Goal: Check status: Check status

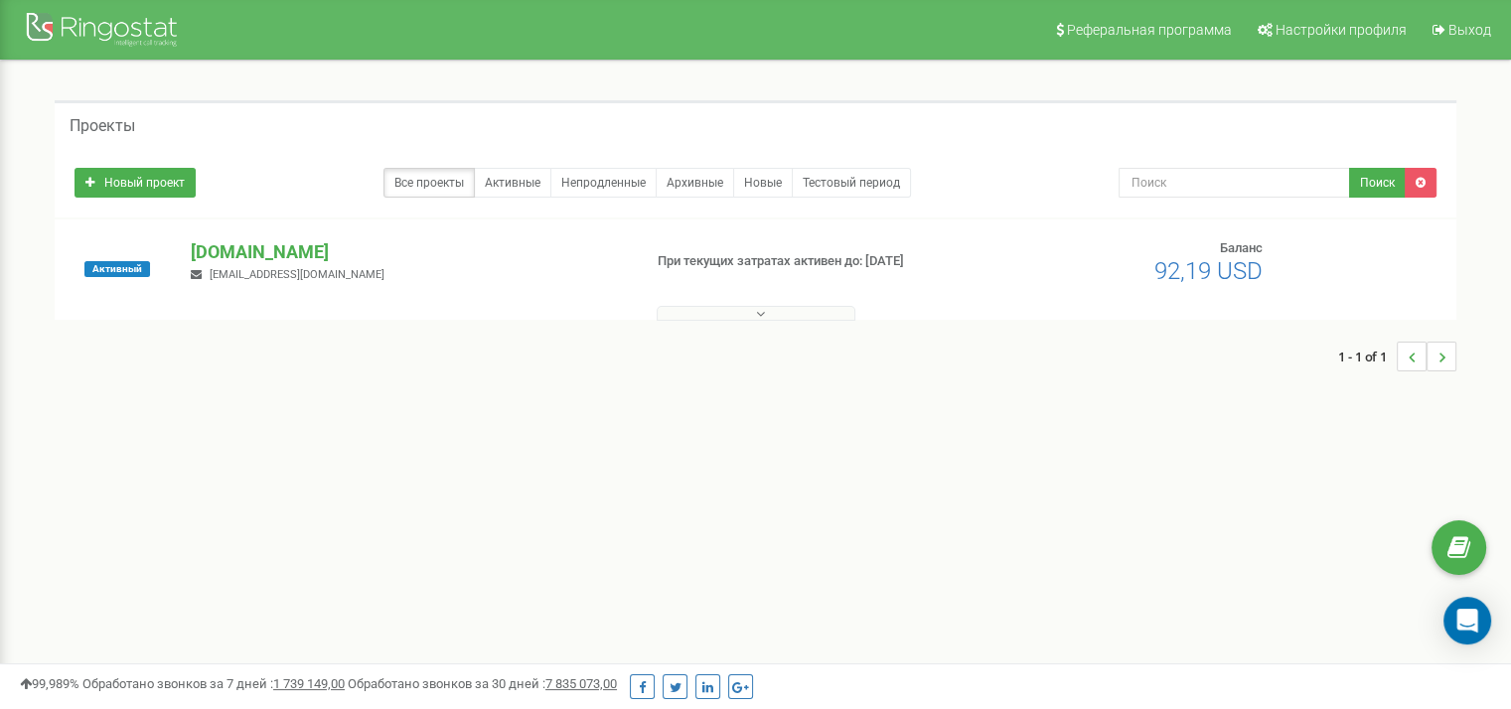
click at [323, 264] on div "school.umidasamoienko.com finup@umidasamoienko.com" at bounding box center [408, 261] width 464 height 44
click at [340, 257] on p "[DOMAIN_NAME]" at bounding box center [408, 252] width 434 height 26
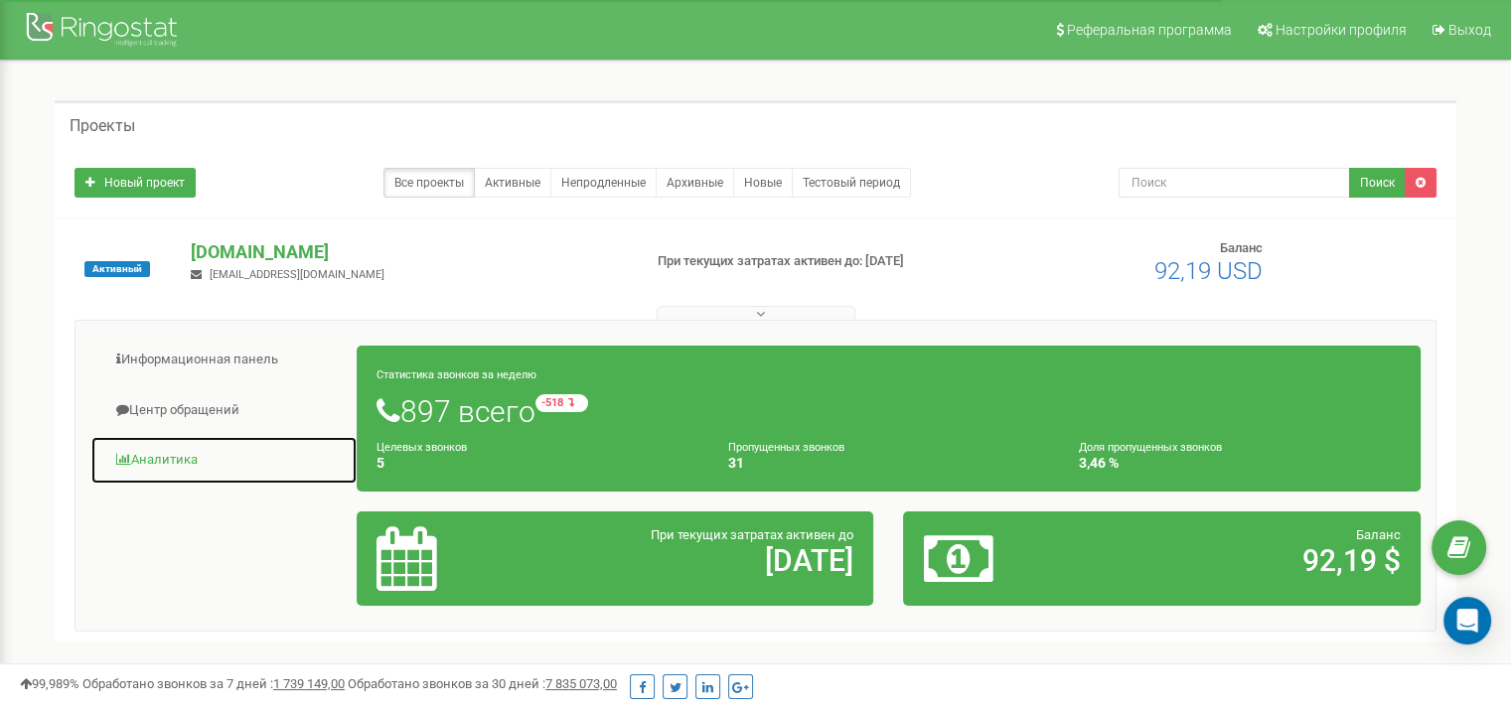
click at [167, 446] on link "Аналитика" at bounding box center [223, 460] width 267 height 49
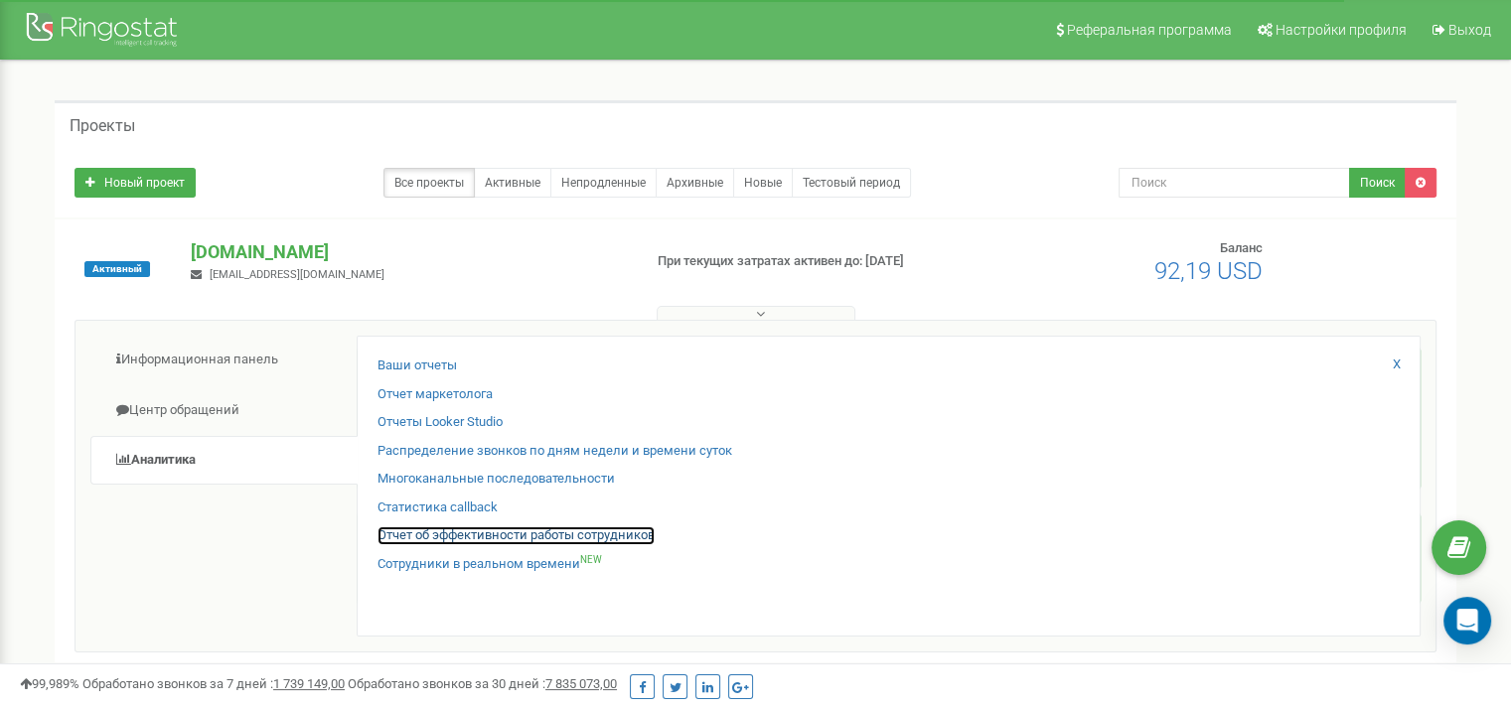
click at [530, 531] on link "Отчет об эффективности работы сотрудников" at bounding box center [515, 535] width 277 height 19
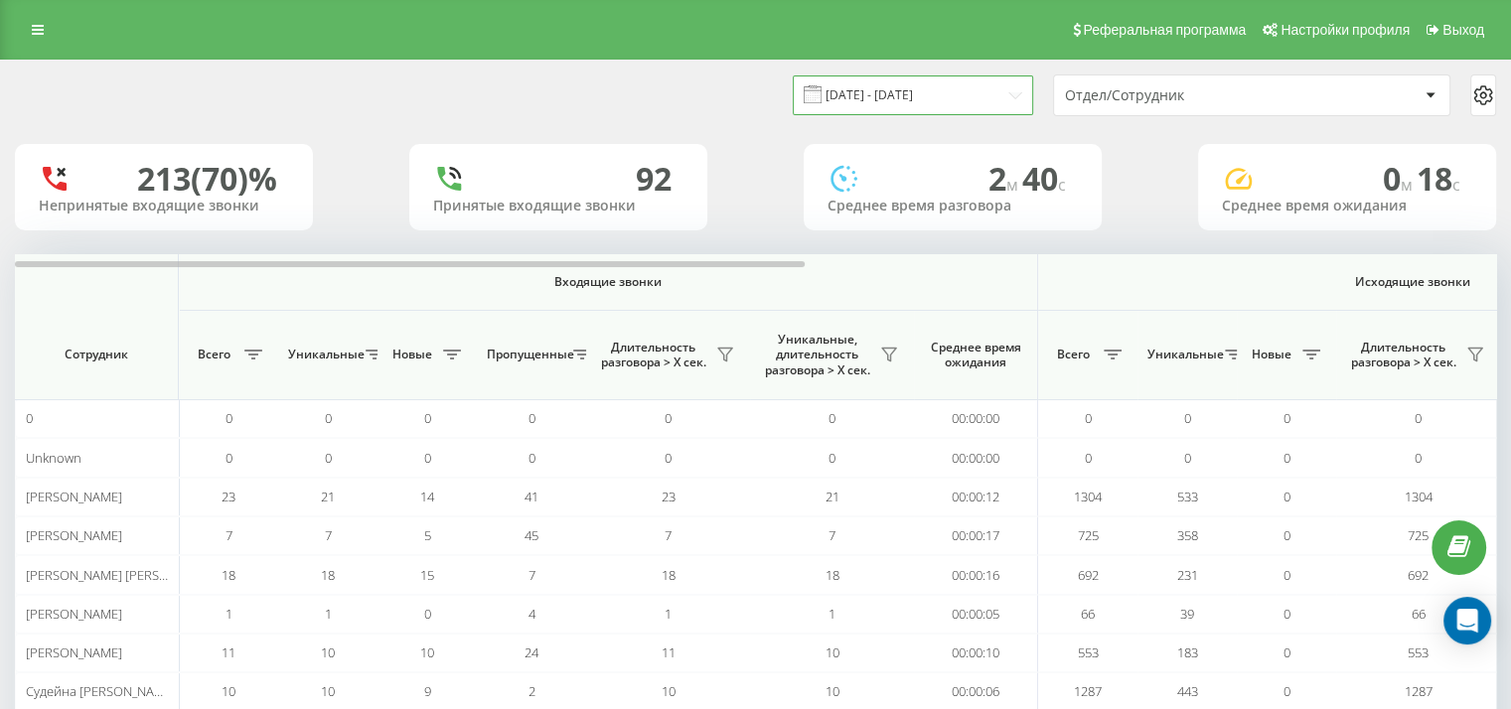
click at [906, 90] on input "[DATE] - [DATE]" at bounding box center [913, 94] width 240 height 39
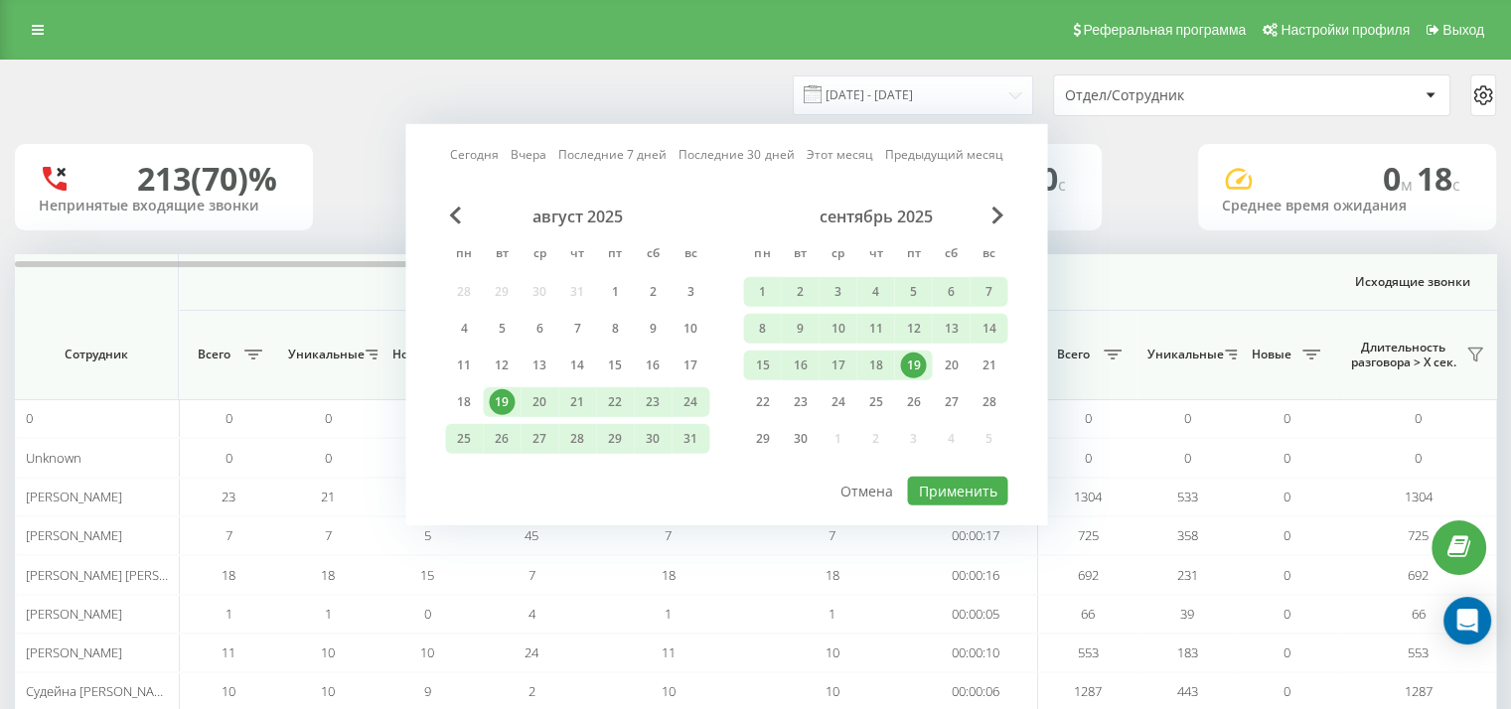
click at [910, 367] on div "19" at bounding box center [913, 366] width 26 height 26
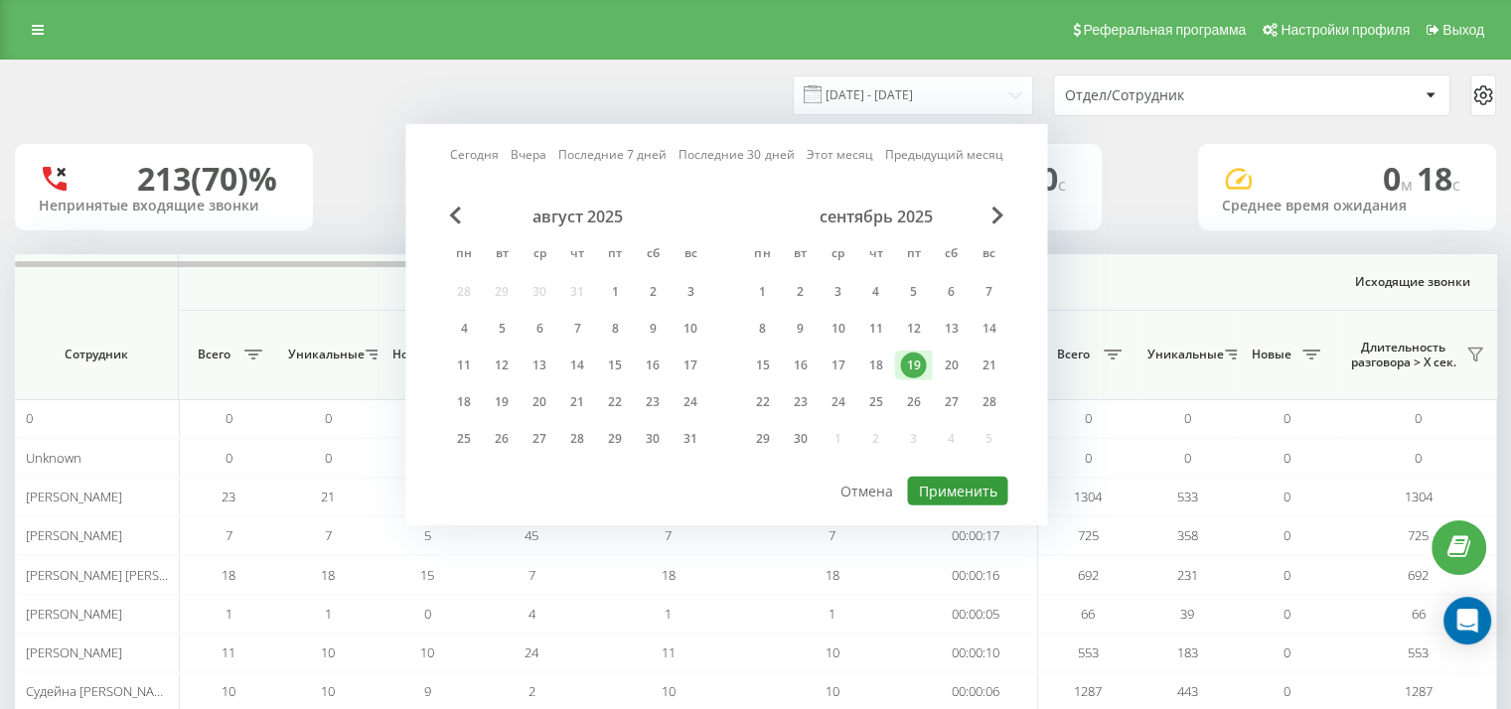
click at [945, 479] on button "Применить" at bounding box center [957, 491] width 100 height 29
type input "[DATE] - [DATE]"
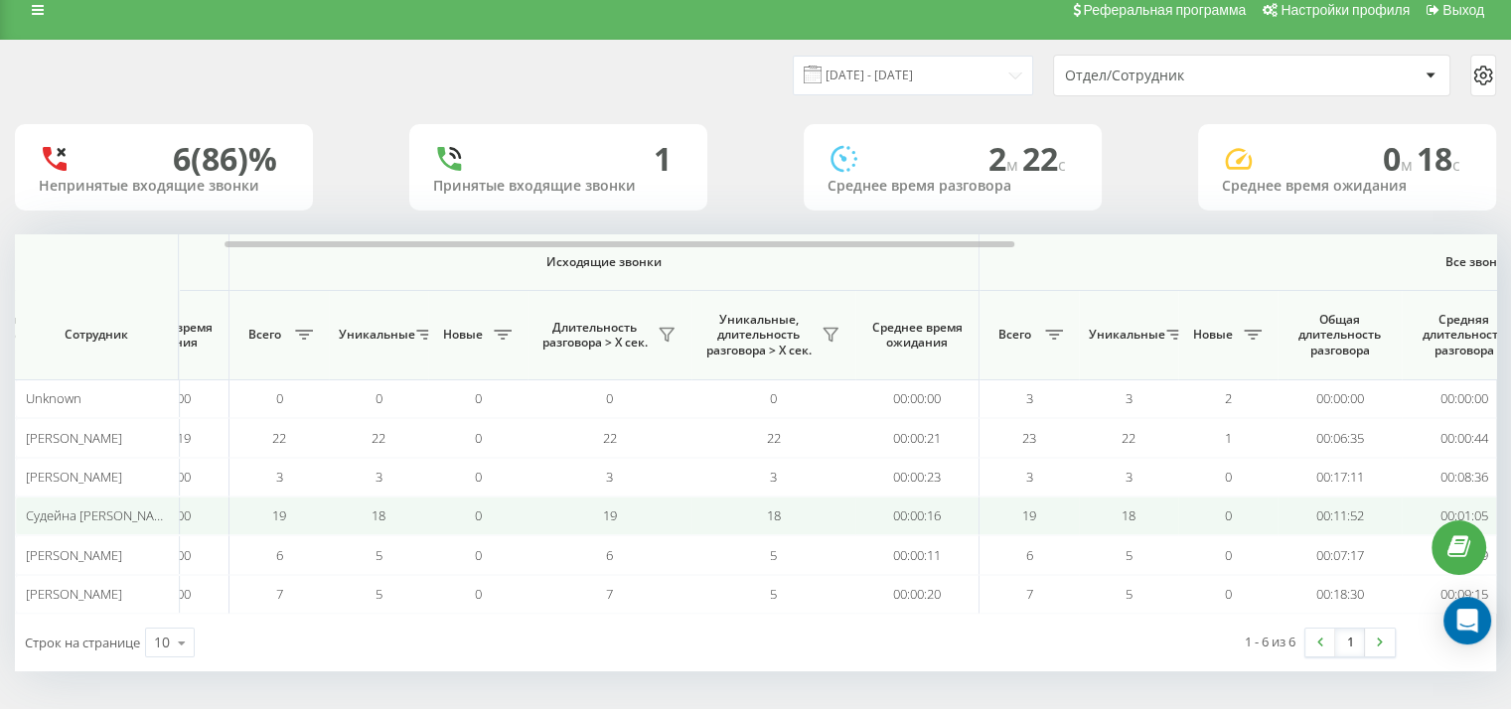
scroll to position [0, 1290]
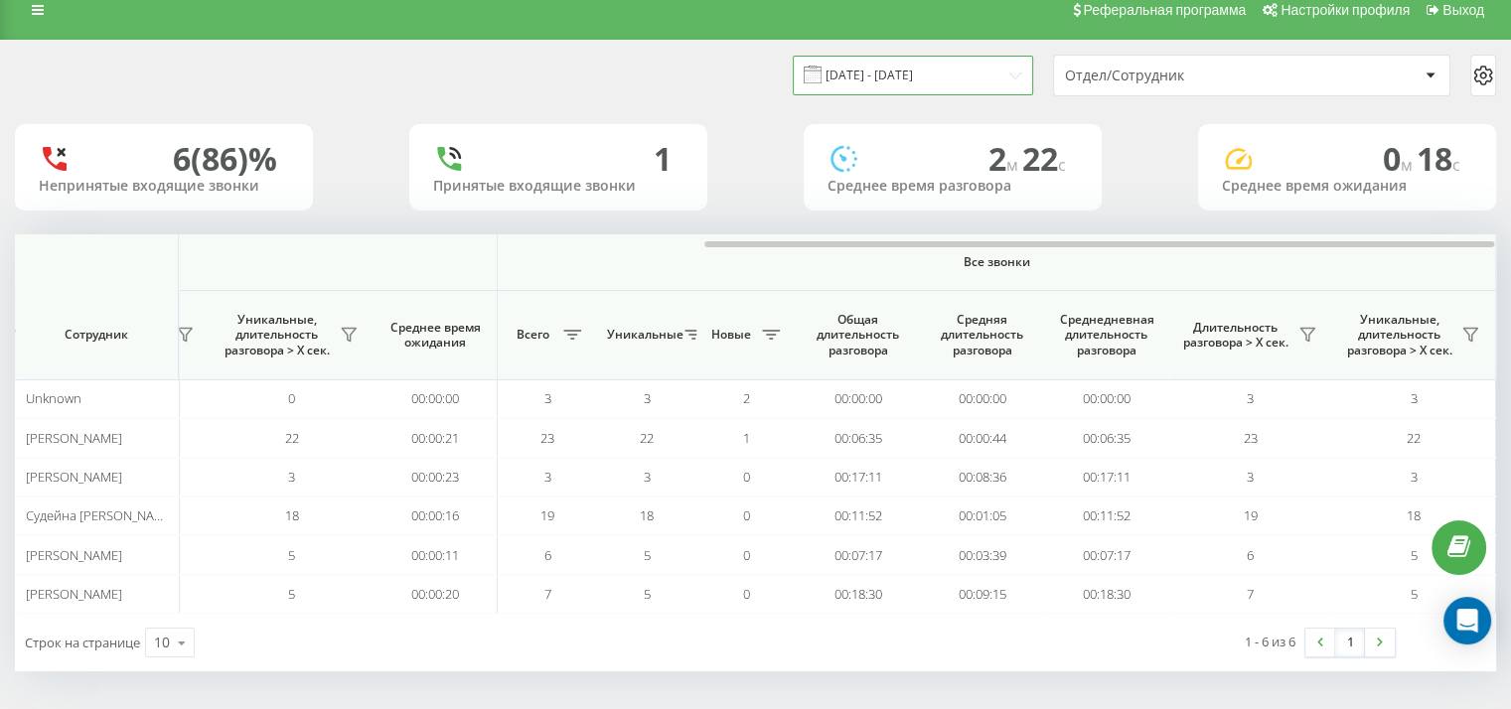
click at [915, 78] on input "[DATE] - [DATE]" at bounding box center [913, 75] width 240 height 39
click at [383, 77] on div "[DATE] - [DATE] Отдел/Сотрудник" at bounding box center [755, 76] width 1481 height 42
